Goal: Task Accomplishment & Management: Manage account settings

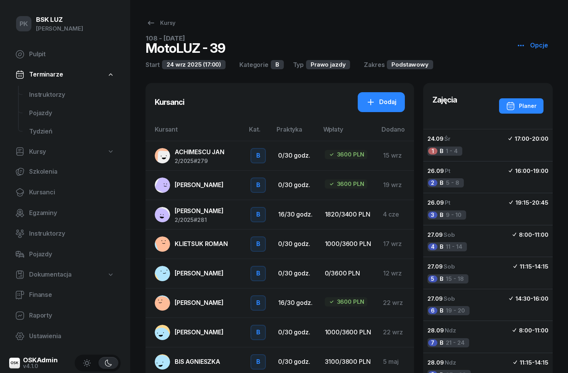
click at [43, 93] on span "Instruktorzy" at bounding box center [71, 95] width 85 height 10
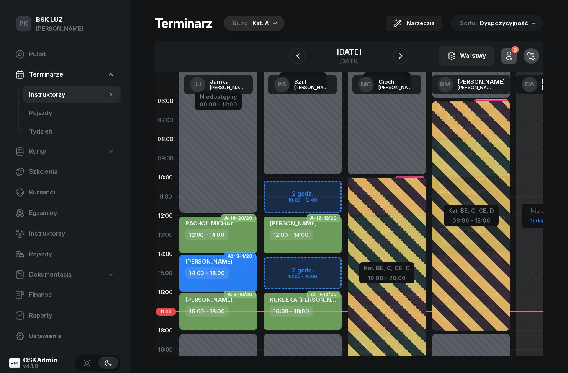
click at [261, 28] on div "Biuro Kat. A" at bounding box center [254, 23] width 61 height 15
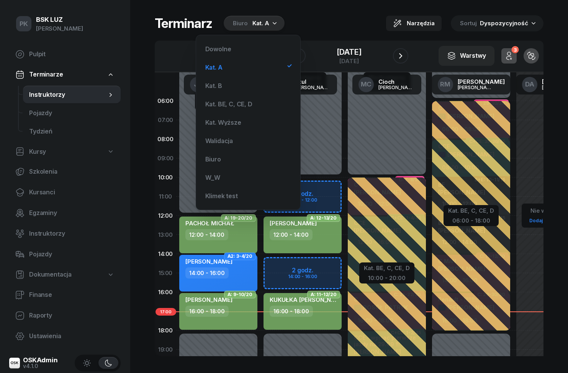
click at [245, 64] on div "Kat. A" at bounding box center [248, 67] width 92 height 15
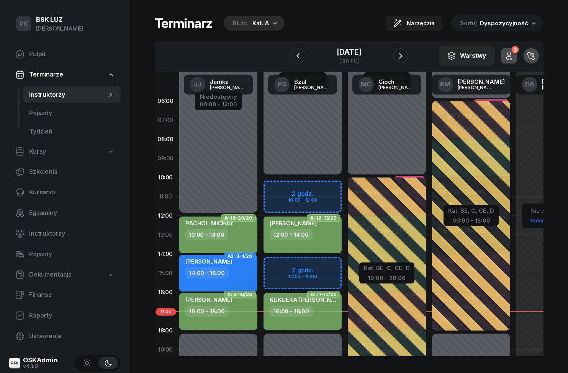
click at [339, 20] on div "Terminarz Biuro Kat. A Narzędzia Sortuj Dyspozycyjność" at bounding box center [349, 23] width 389 height 16
click at [512, 55] on icon "button" at bounding box center [508, 55] width 9 height 9
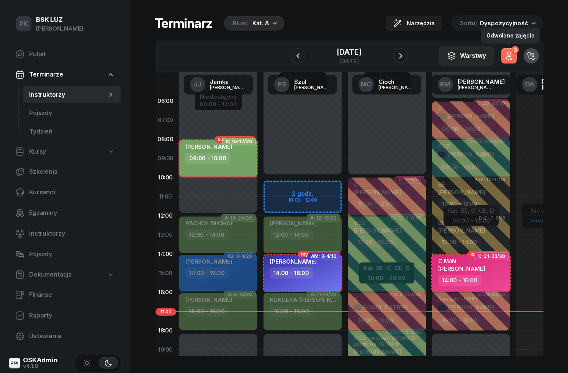
click at [516, 55] on button "3" at bounding box center [508, 55] width 15 height 15
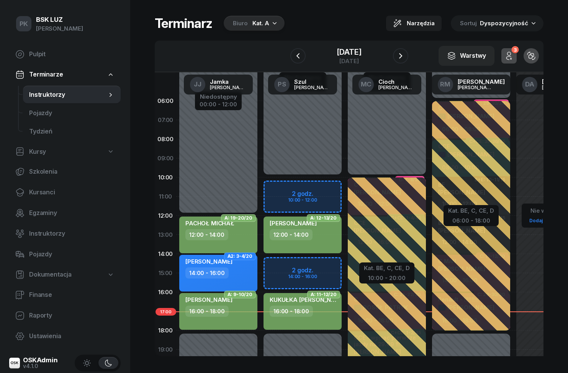
click at [515, 54] on button "3" at bounding box center [508, 55] width 15 height 15
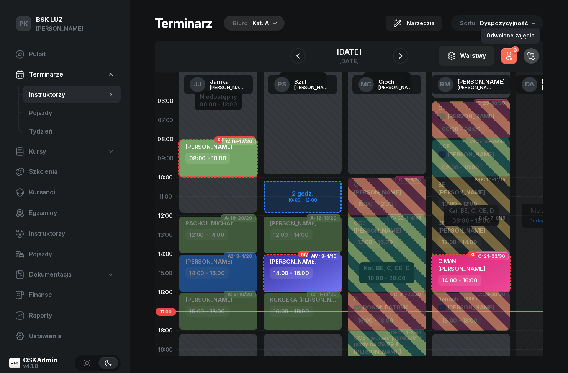
click at [515, 57] on button "3" at bounding box center [508, 55] width 15 height 15
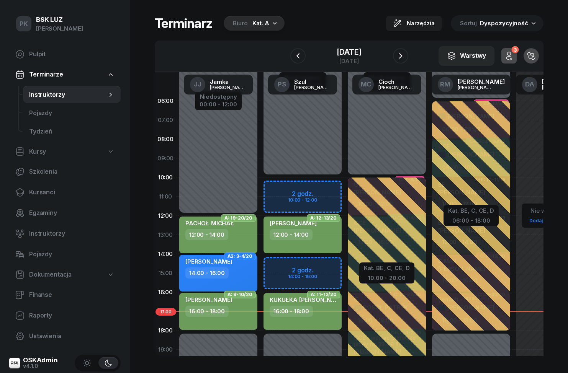
click at [408, 58] on button "button" at bounding box center [400, 55] width 15 height 15
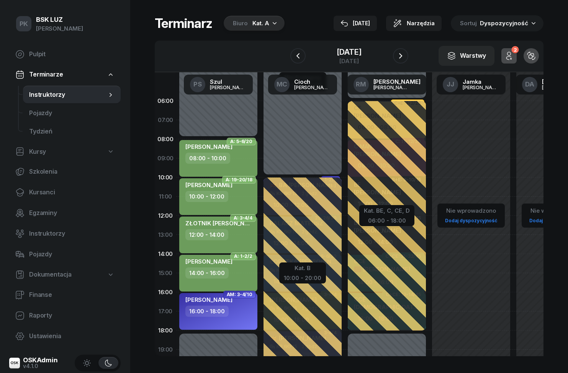
click at [36, 191] on span "Kursanci" at bounding box center [71, 193] width 85 height 10
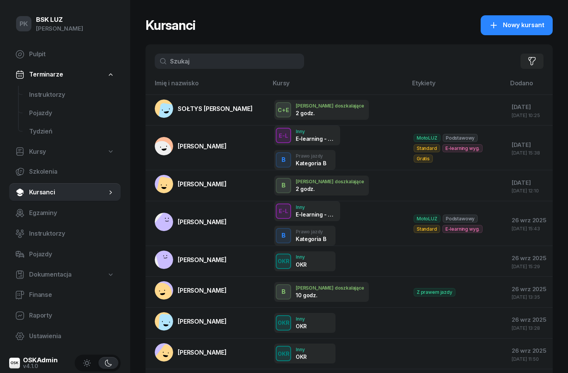
click at [197, 68] on input "text" at bounding box center [229, 61] width 149 height 15
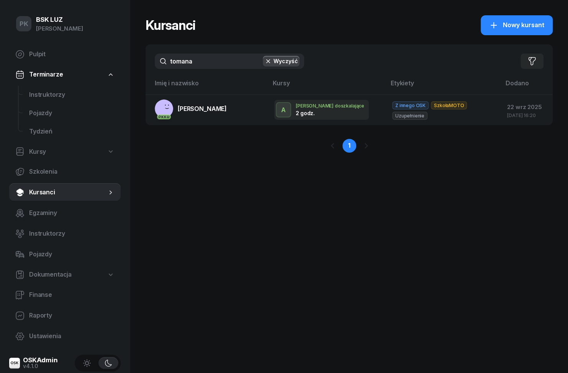
type input "tomana"
click at [199, 111] on span "[PERSON_NAME]" at bounding box center [202, 109] width 49 height 8
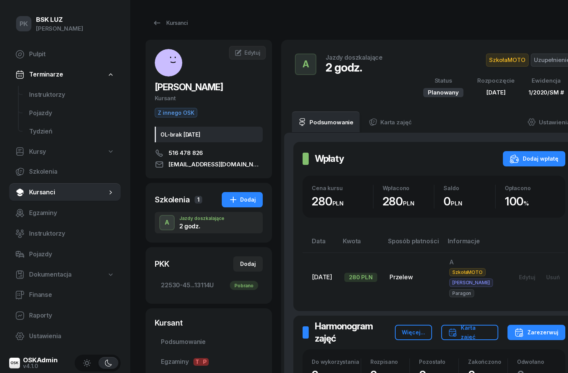
click at [39, 98] on span "Instruktorzy" at bounding box center [71, 95] width 85 height 10
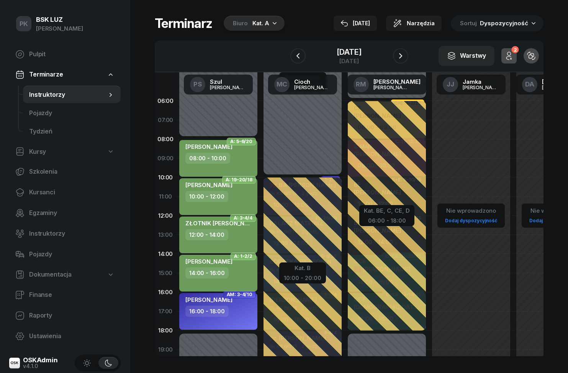
click at [237, 275] on div "14:00 - 16:00" at bounding box center [218, 273] width 67 height 11
select select "14"
select select "16"
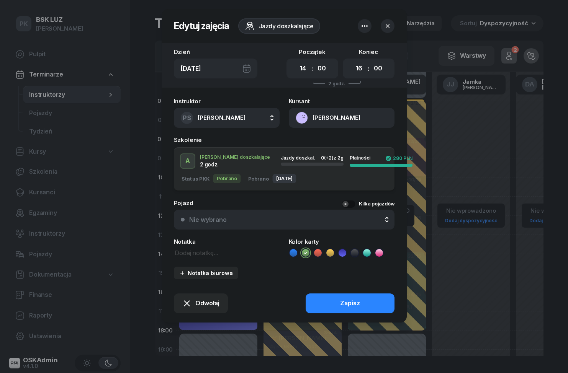
click at [242, 253] on textarea at bounding box center [227, 253] width 106 height 10
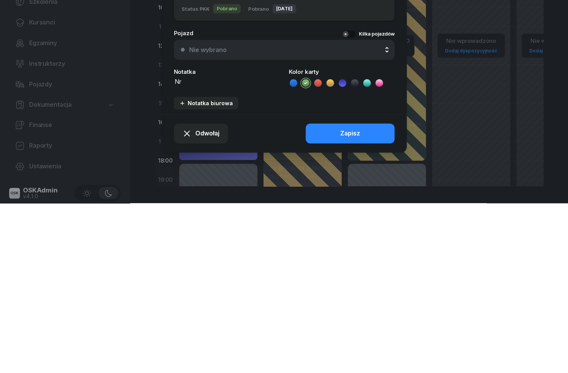
scroll to position [1, 0]
type textarea "NR SzkołaMOTO boczy"
click at [379, 294] on button "Zapisz" at bounding box center [349, 304] width 89 height 20
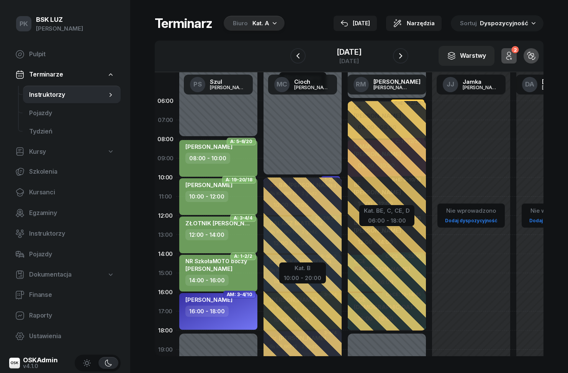
click at [238, 275] on div "14:00 - 16:00" at bounding box center [218, 280] width 67 height 11
select select "14"
select select "16"
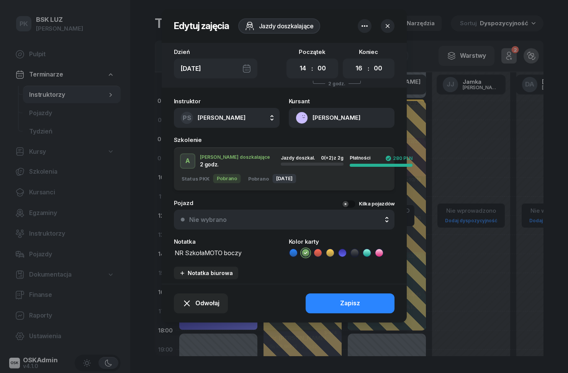
click at [240, 250] on textarea "NR SzkołaMOTO boczy" at bounding box center [227, 253] width 106 height 10
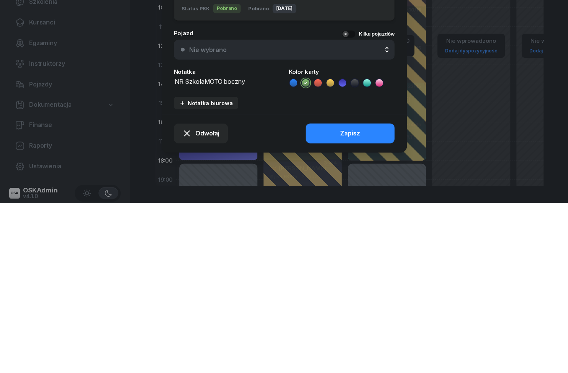
scroll to position [0, 0]
type textarea "NR SzkołaMOTO boczny"
click at [369, 294] on button "Zapisz" at bounding box center [349, 304] width 89 height 20
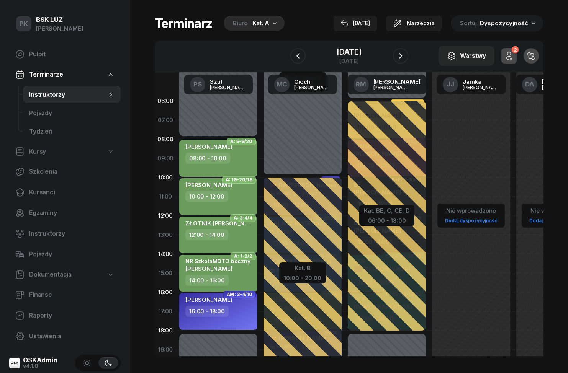
click at [215, 181] on div "[PERSON_NAME]" at bounding box center [208, 186] width 47 height 10
select select "10"
select select "12"
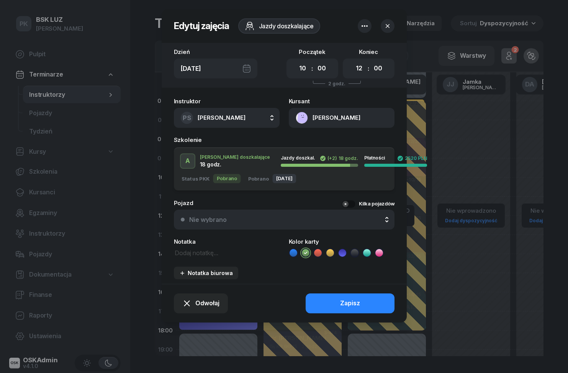
click at [364, 121] on button "[PERSON_NAME]" at bounding box center [342, 118] width 106 height 20
click at [342, 142] on link "Otwórz profil" at bounding box center [340, 144] width 100 height 19
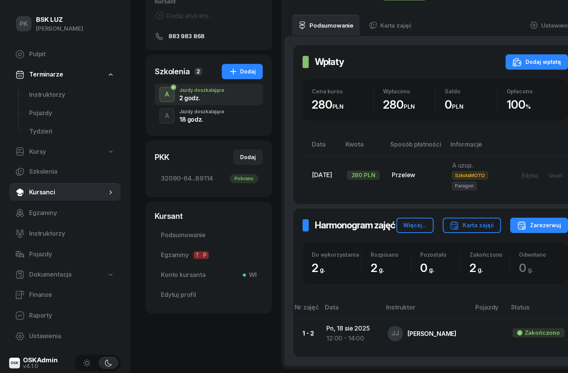
scroll to position [95, 0]
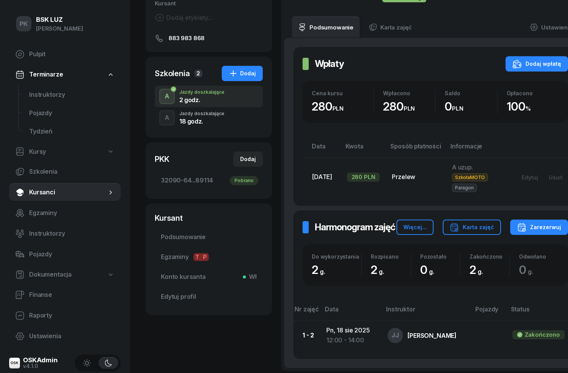
click at [185, 122] on div "18 godz." at bounding box center [201, 121] width 45 height 6
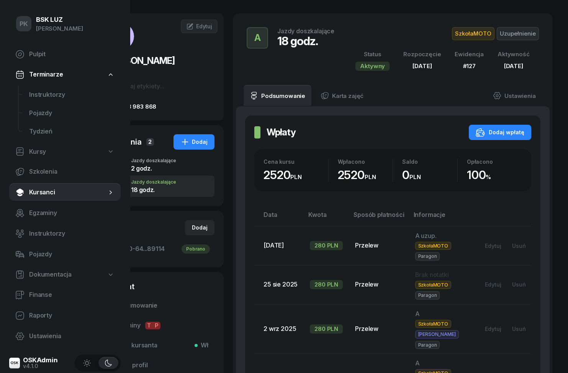
scroll to position [24, 49]
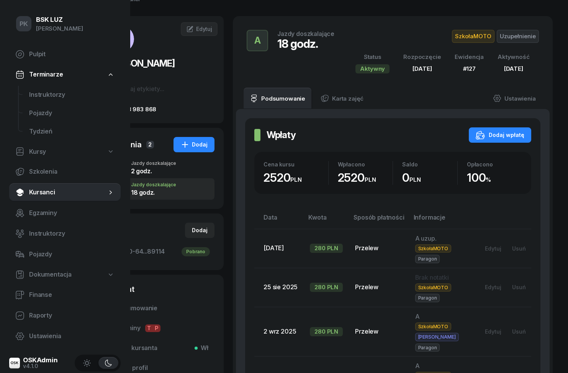
click at [149, 167] on div "2 godz." at bounding box center [153, 170] width 45 height 8
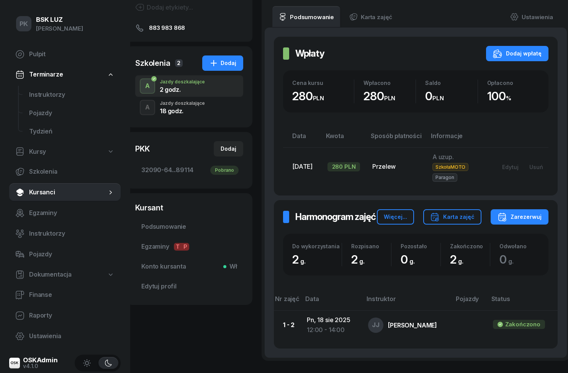
scroll to position [105, 18]
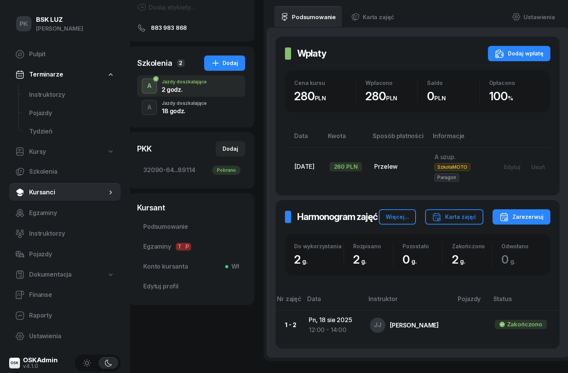
click at [166, 108] on div "18 godz." at bounding box center [184, 111] width 45 height 6
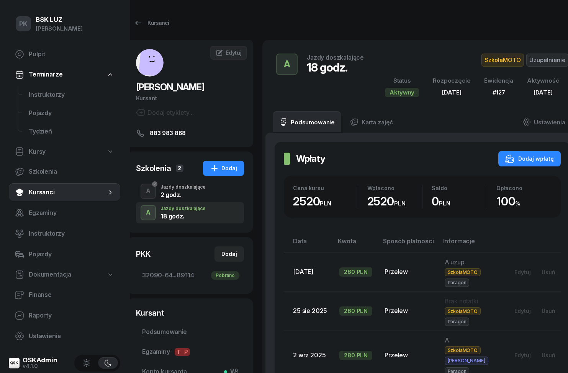
scroll to position [0, 19]
click at [542, 122] on link "Ustawienia" at bounding box center [543, 121] width 55 height 21
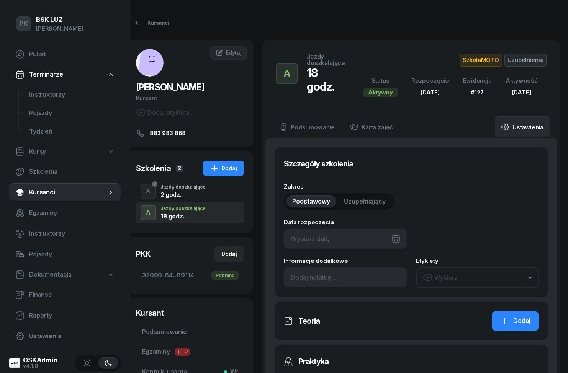
type input "[DATE]"
type input "18"
type input "127"
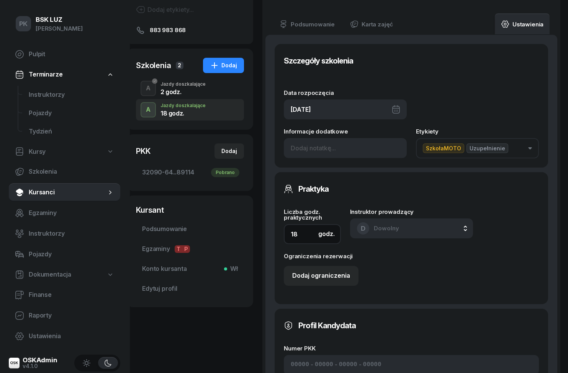
click at [300, 231] on input "18" at bounding box center [312, 234] width 57 height 20
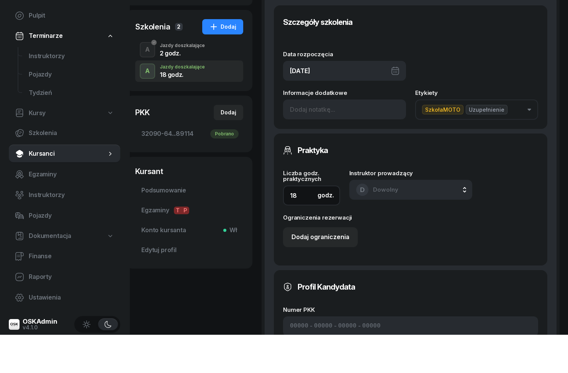
scroll to position [103, 21]
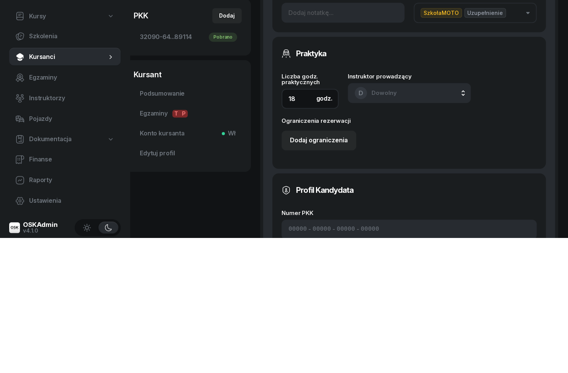
type input "1"
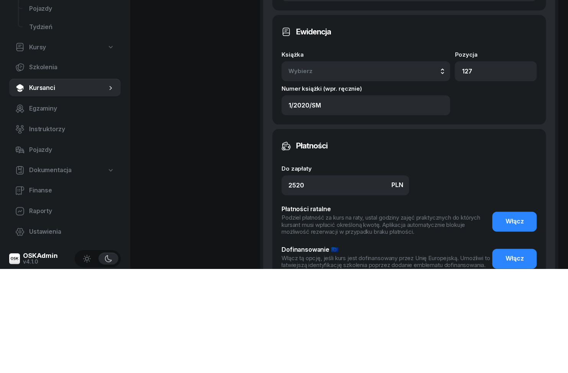
scroll to position [373, 21]
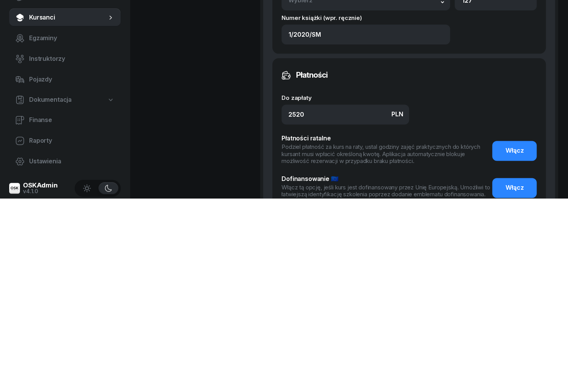
type input "20"
click at [322, 279] on input "2520" at bounding box center [344, 289] width 127 height 20
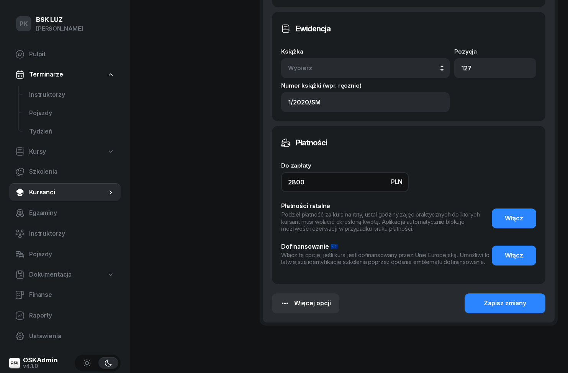
type input "2800"
click at [506, 300] on button "Zapisz zmiany" at bounding box center [504, 304] width 81 height 20
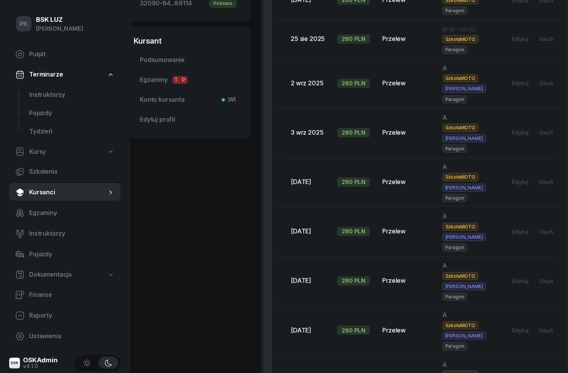
scroll to position [270, 21]
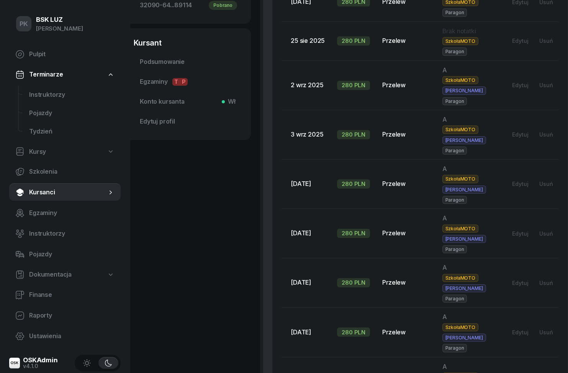
click at [38, 97] on span "Instruktorzy" at bounding box center [71, 95] width 85 height 10
